Goal: Information Seeking & Learning: Learn about a topic

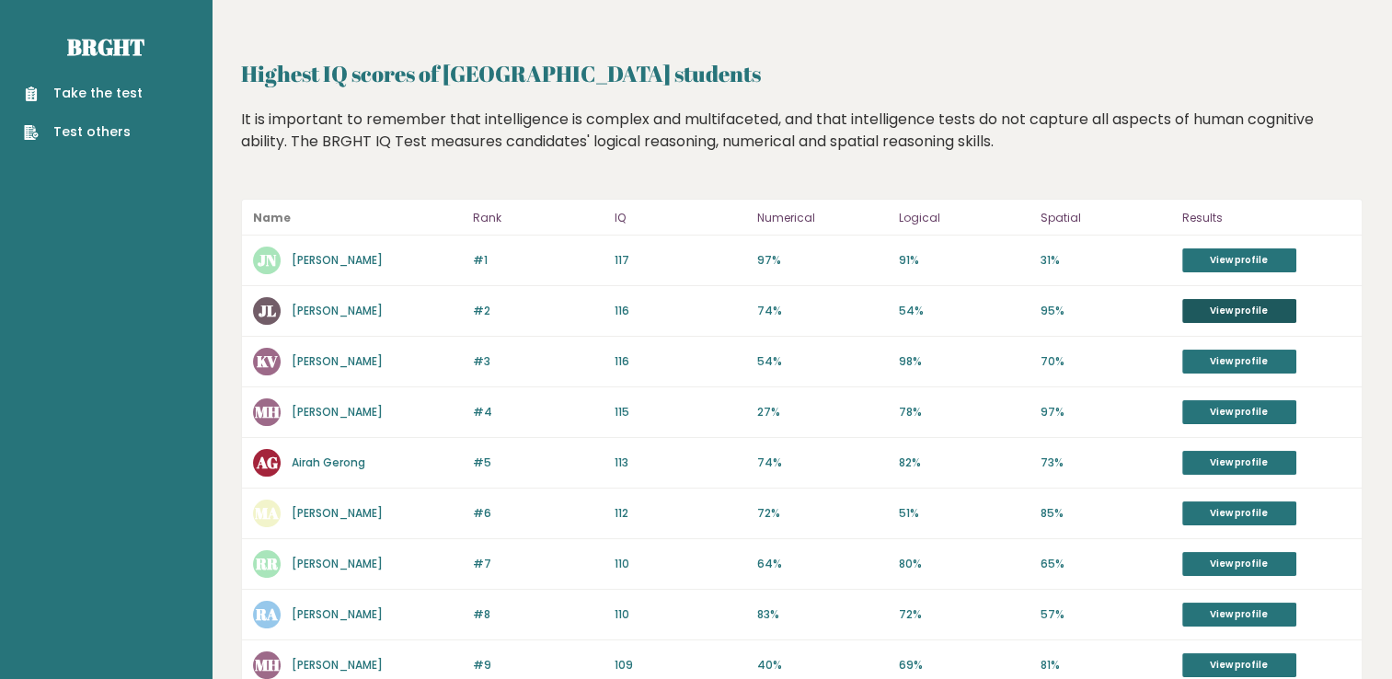
click at [1244, 309] on link "View profile" at bounding box center [1239, 311] width 114 height 24
click at [342, 262] on link "[PERSON_NAME]" at bounding box center [337, 260] width 91 height 16
click at [350, 315] on link "Jayzelle Lumaas" at bounding box center [337, 311] width 91 height 16
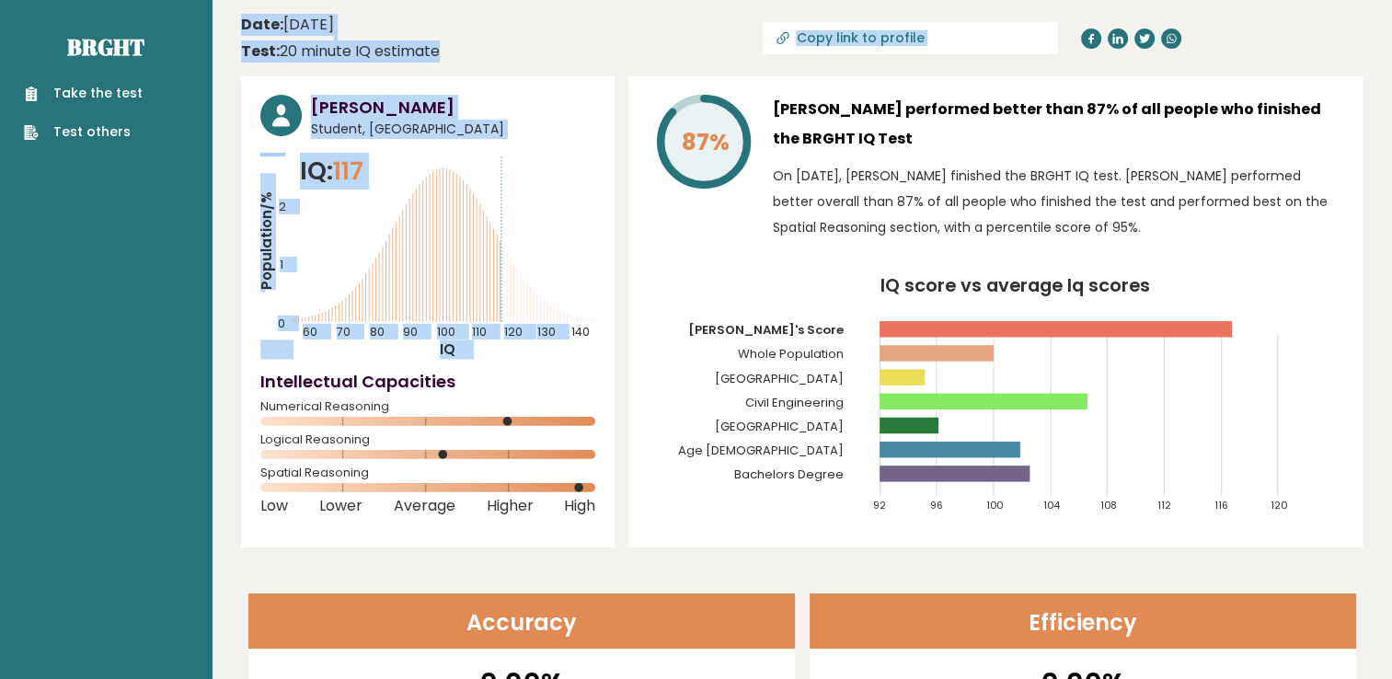
drag, startPoint x: 0, startPoint y: 0, endPoint x: 462, endPoint y: -68, distance: 466.9
